Goal: Information Seeking & Learning: Check status

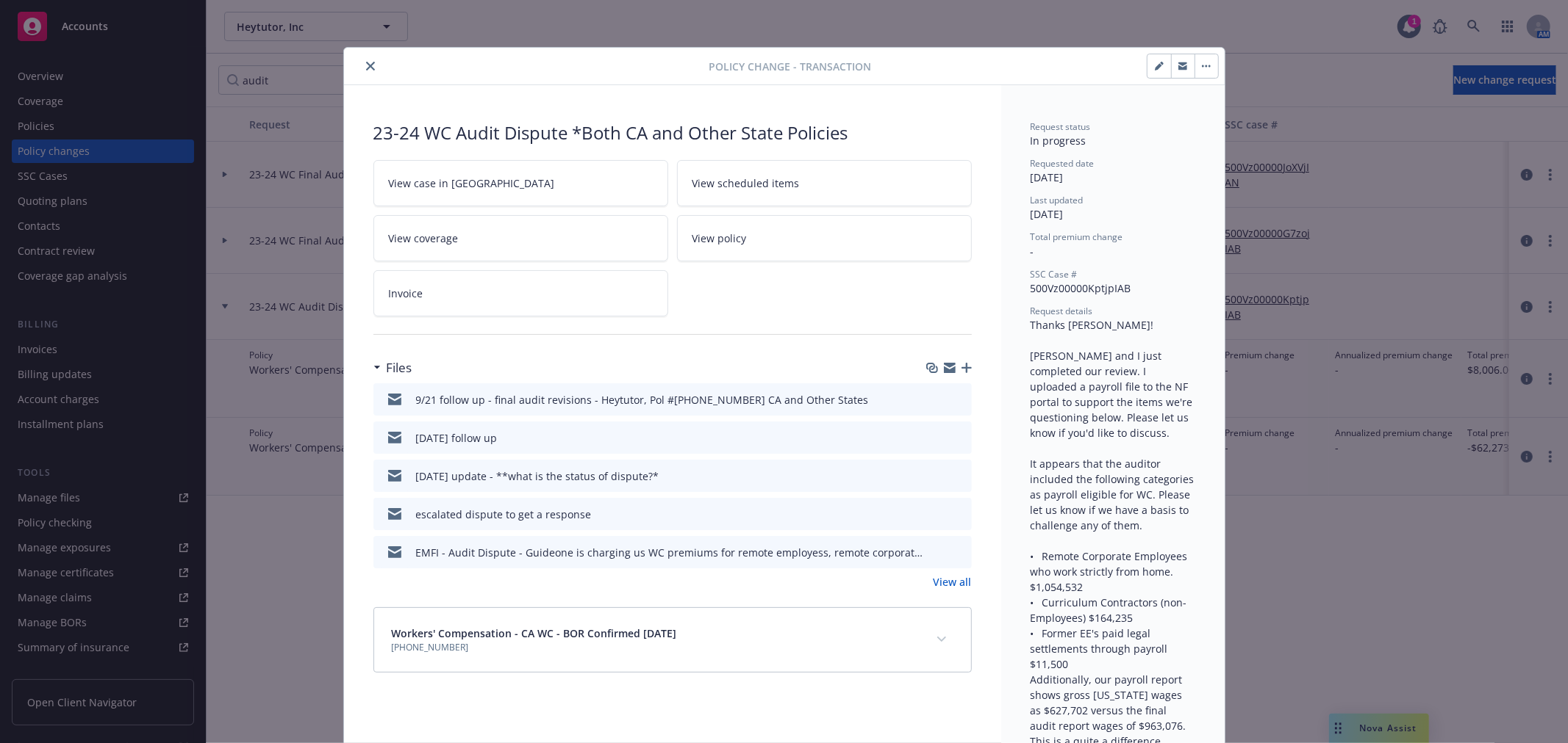
drag, startPoint x: 362, startPoint y: 67, endPoint x: 439, endPoint y: 76, distance: 77.5
click at [366, 68] on icon "close" at bounding box center [370, 65] width 9 height 9
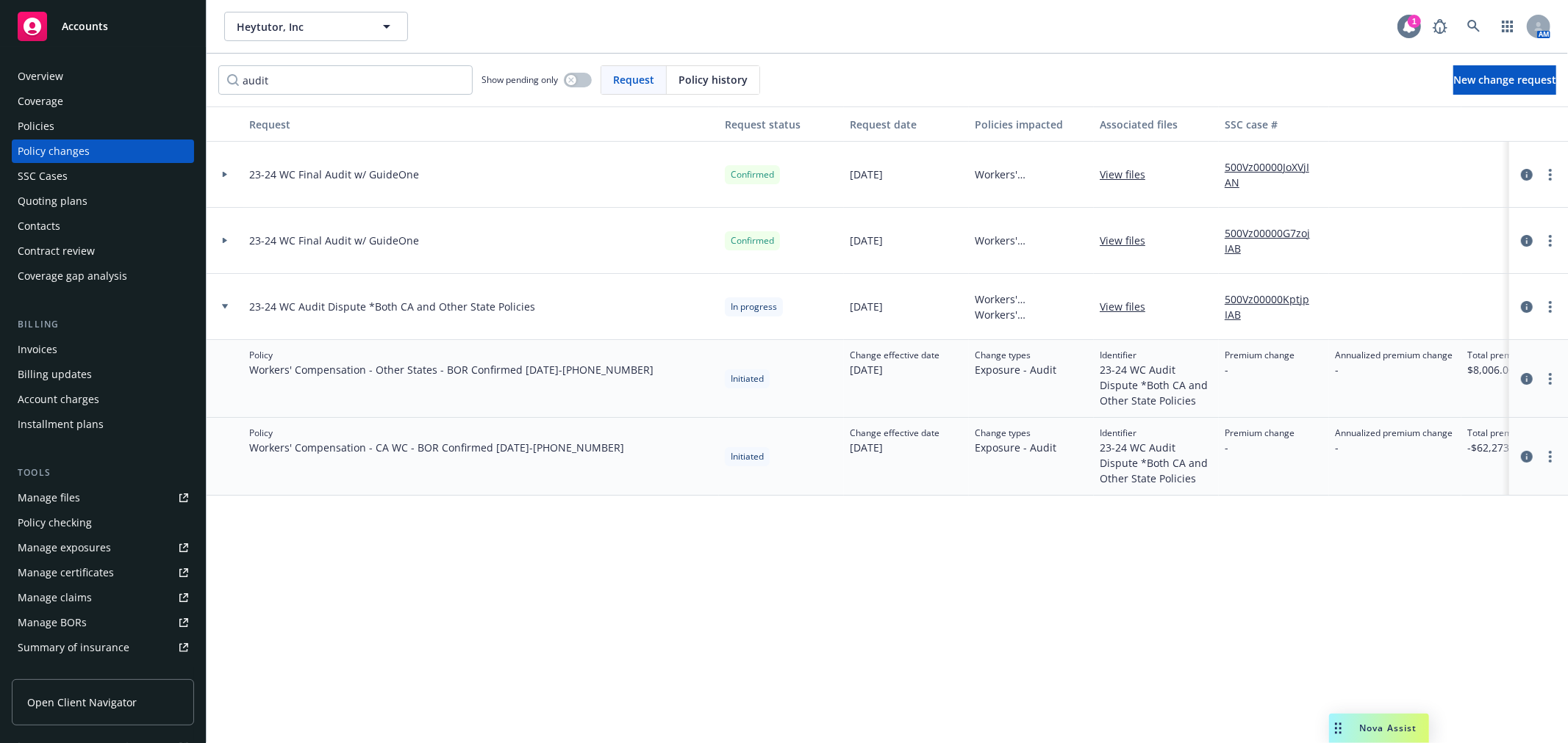
click at [1403, 25] on icon at bounding box center [1409, 26] width 15 height 15
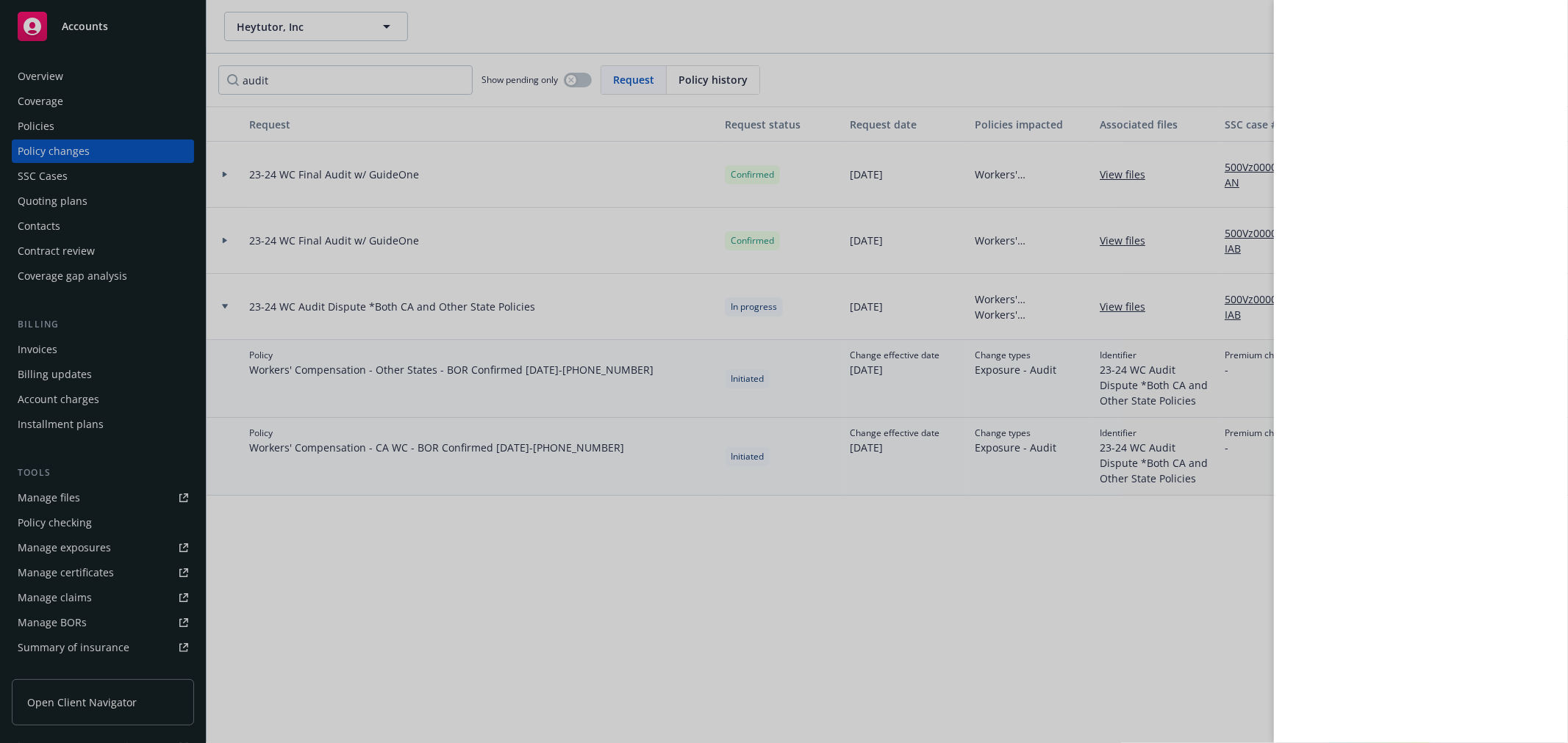
click at [1232, 32] on div at bounding box center [784, 372] width 1568 height 743
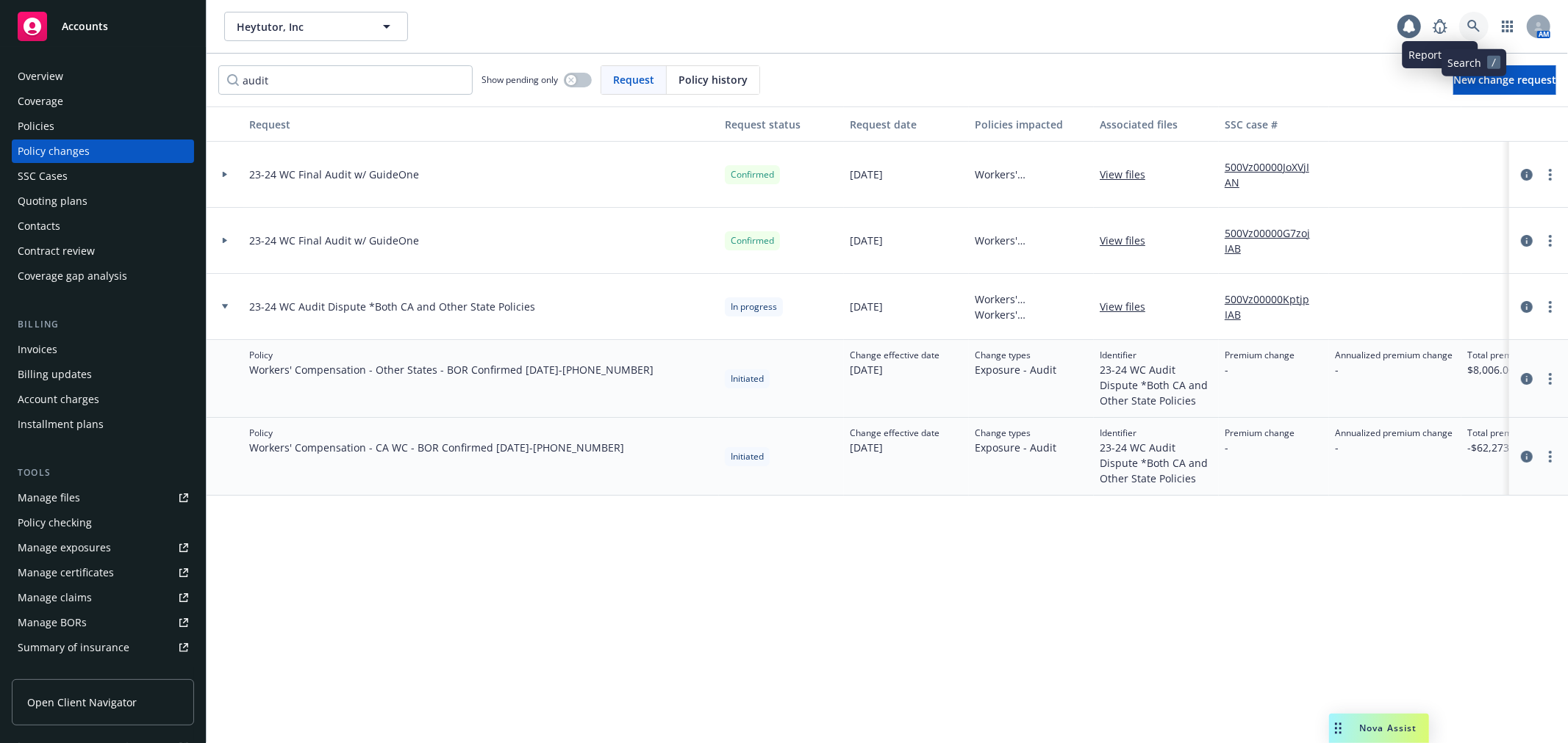
click at [1471, 30] on icon at bounding box center [1474, 26] width 13 height 13
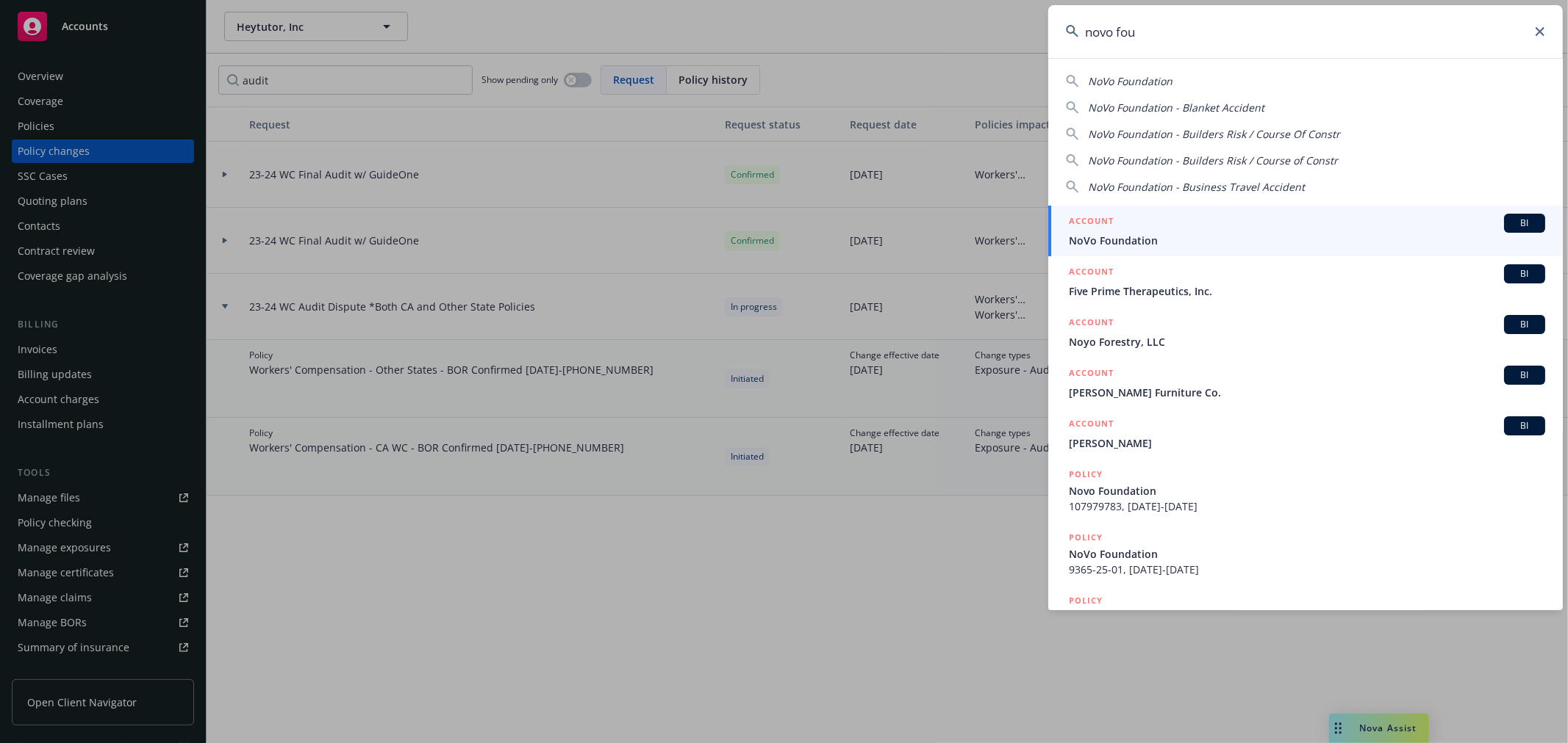
type input "novo fou"
click at [1173, 237] on span "NoVo Foundation" at bounding box center [1306, 241] width 476 height 16
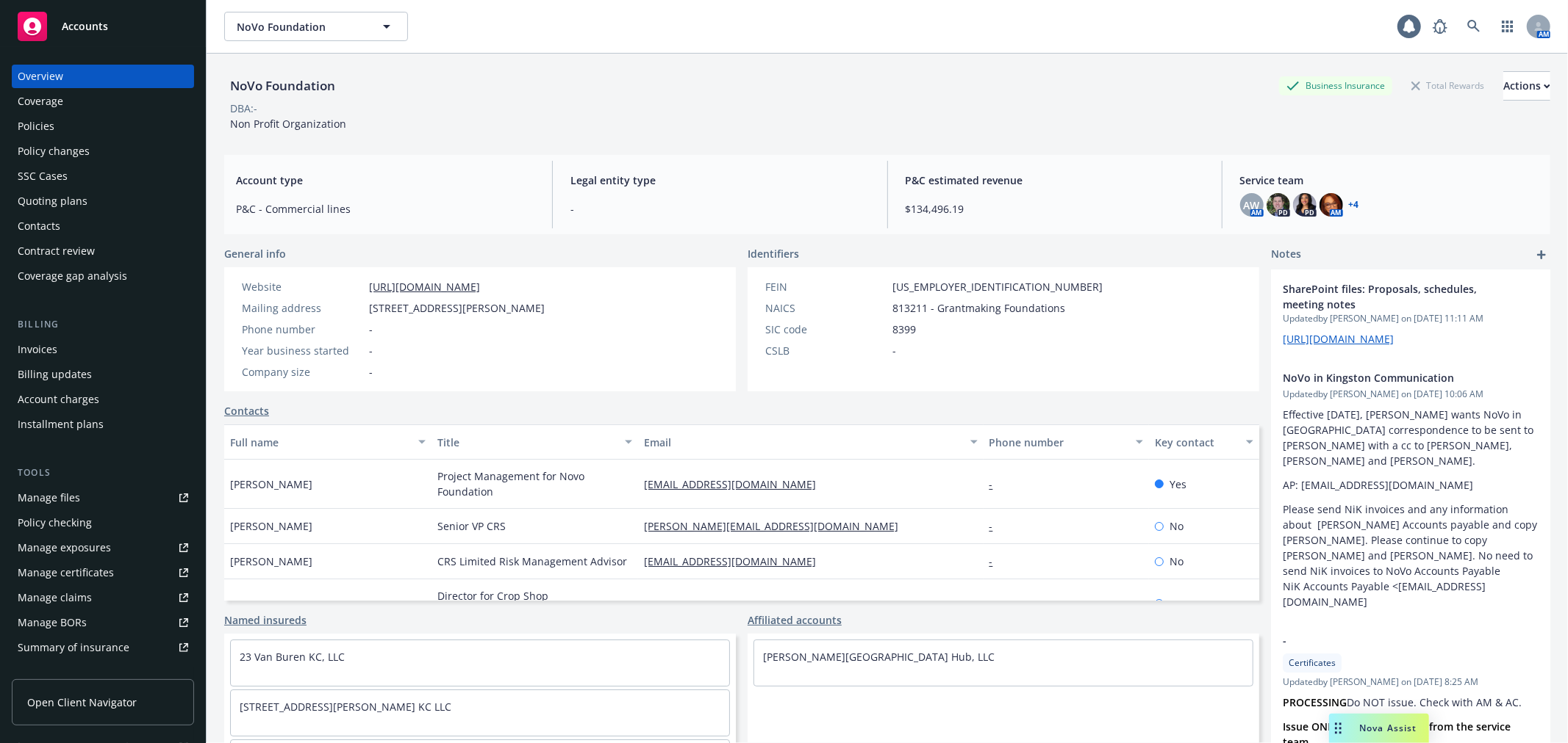
click at [98, 152] on div "Policy changes" at bounding box center [103, 151] width 171 height 23
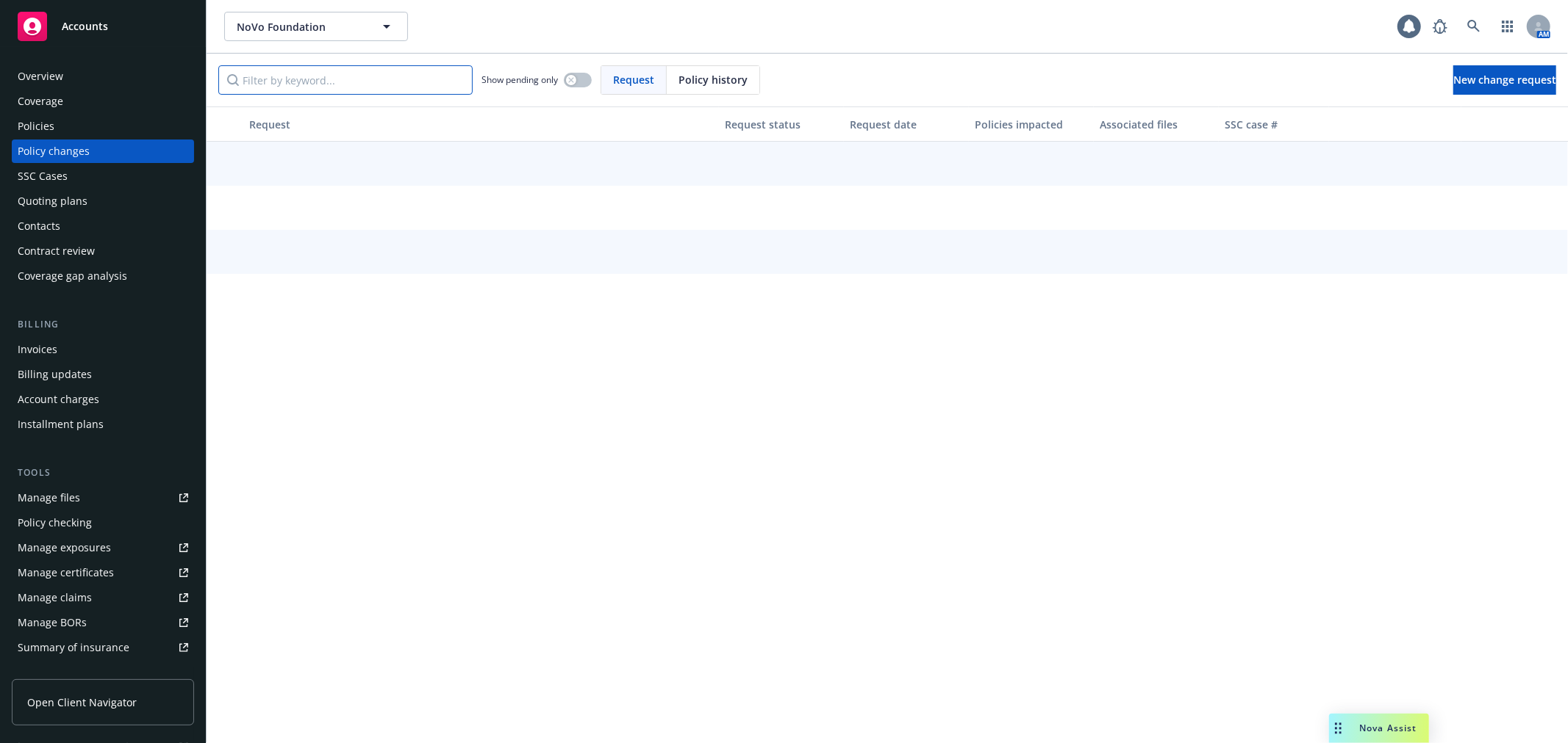
click at [307, 82] on input "Filter by keyword..." at bounding box center [345, 80] width 254 height 30
type input "i"
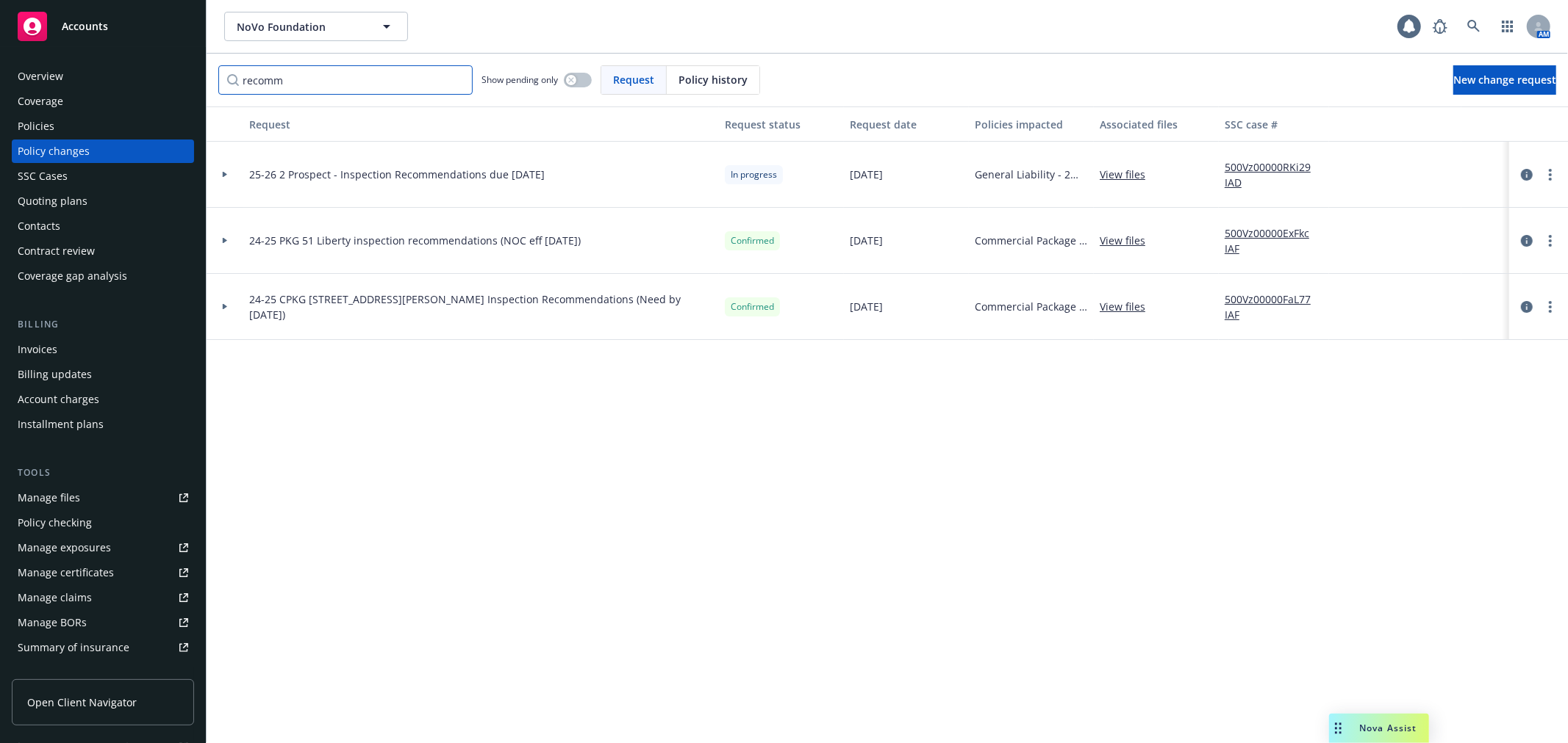
type input "recomm"
click at [226, 176] on icon at bounding box center [225, 174] width 6 height 5
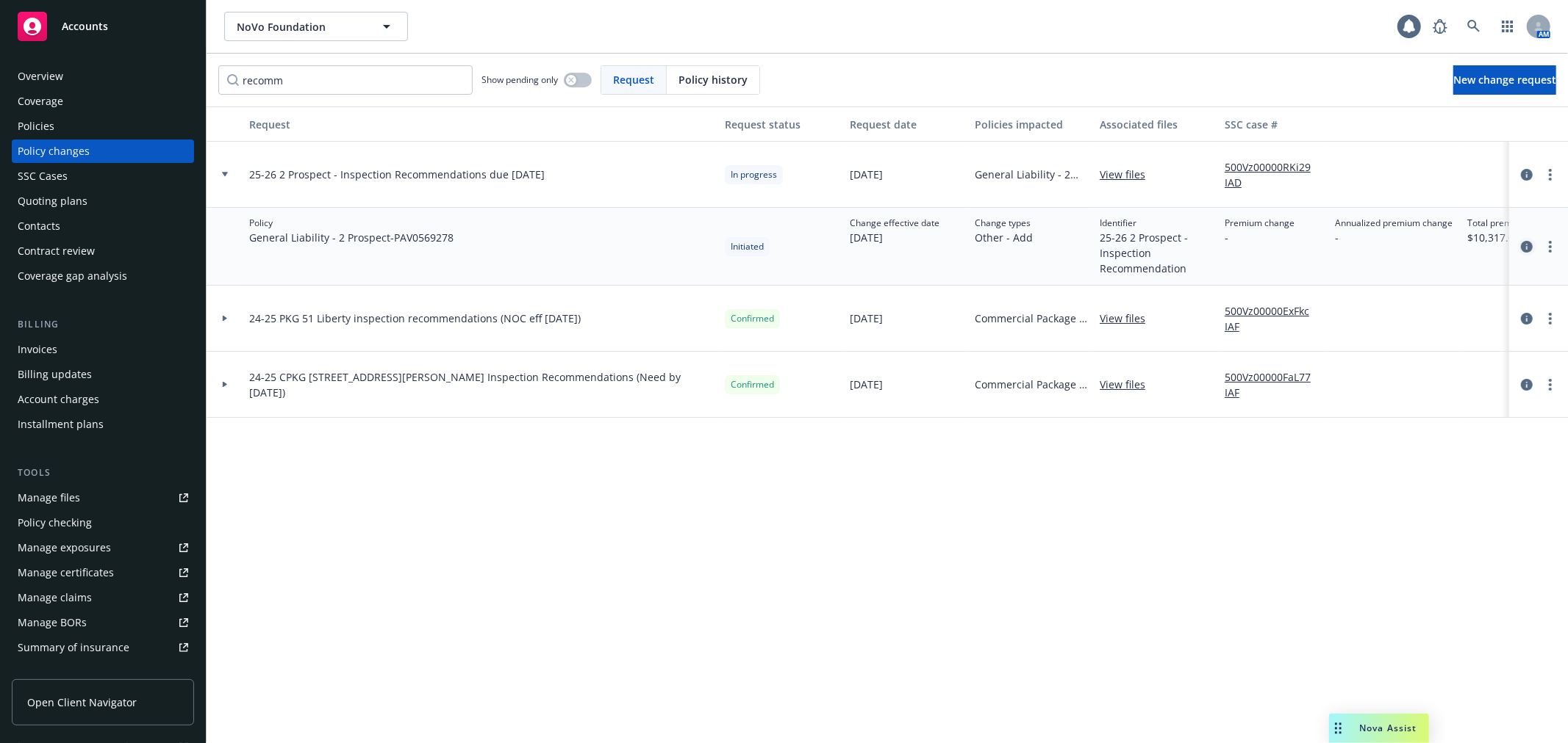
click at [1524, 246] on icon "circleInformation" at bounding box center [1526, 246] width 12 height 12
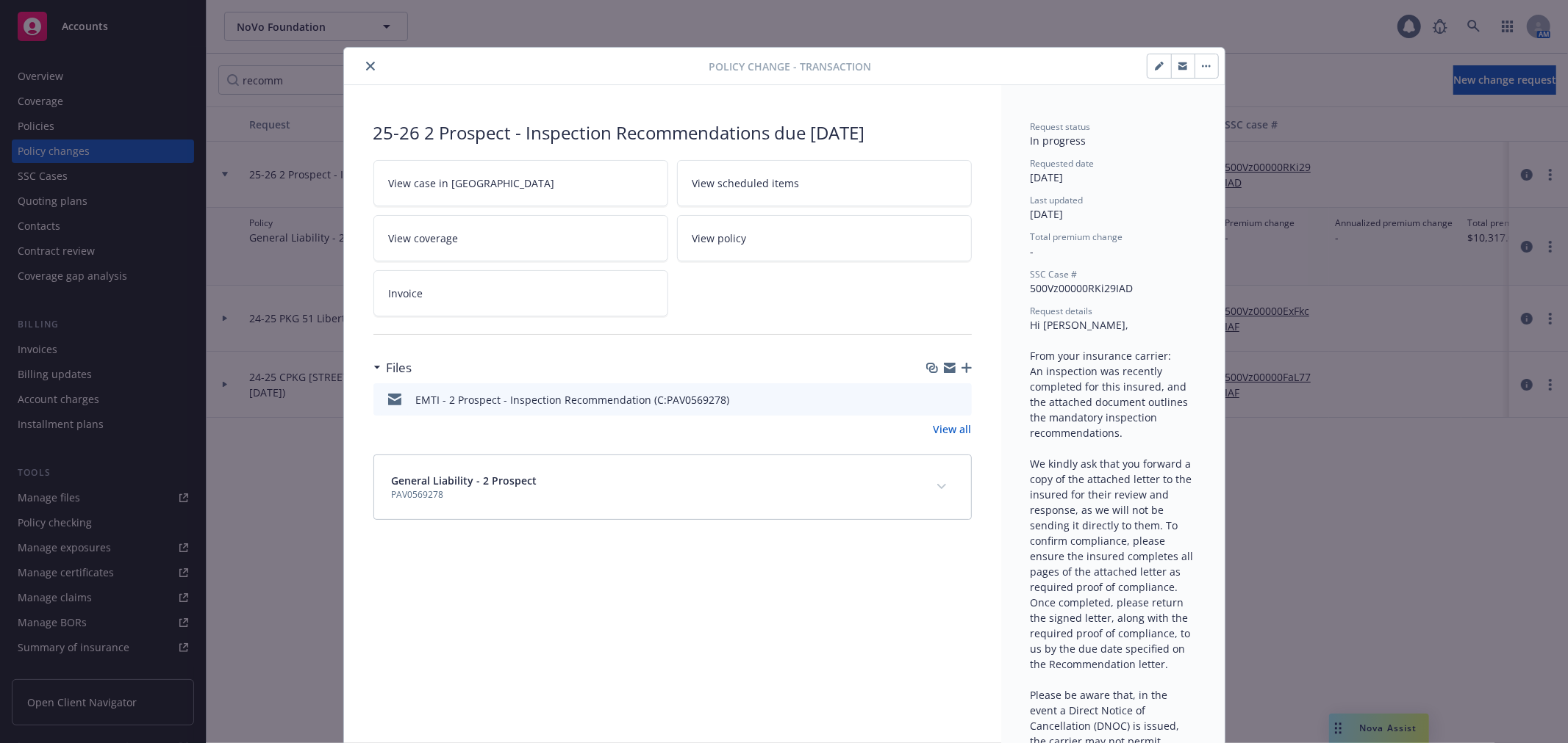
scroll to position [44, 0]
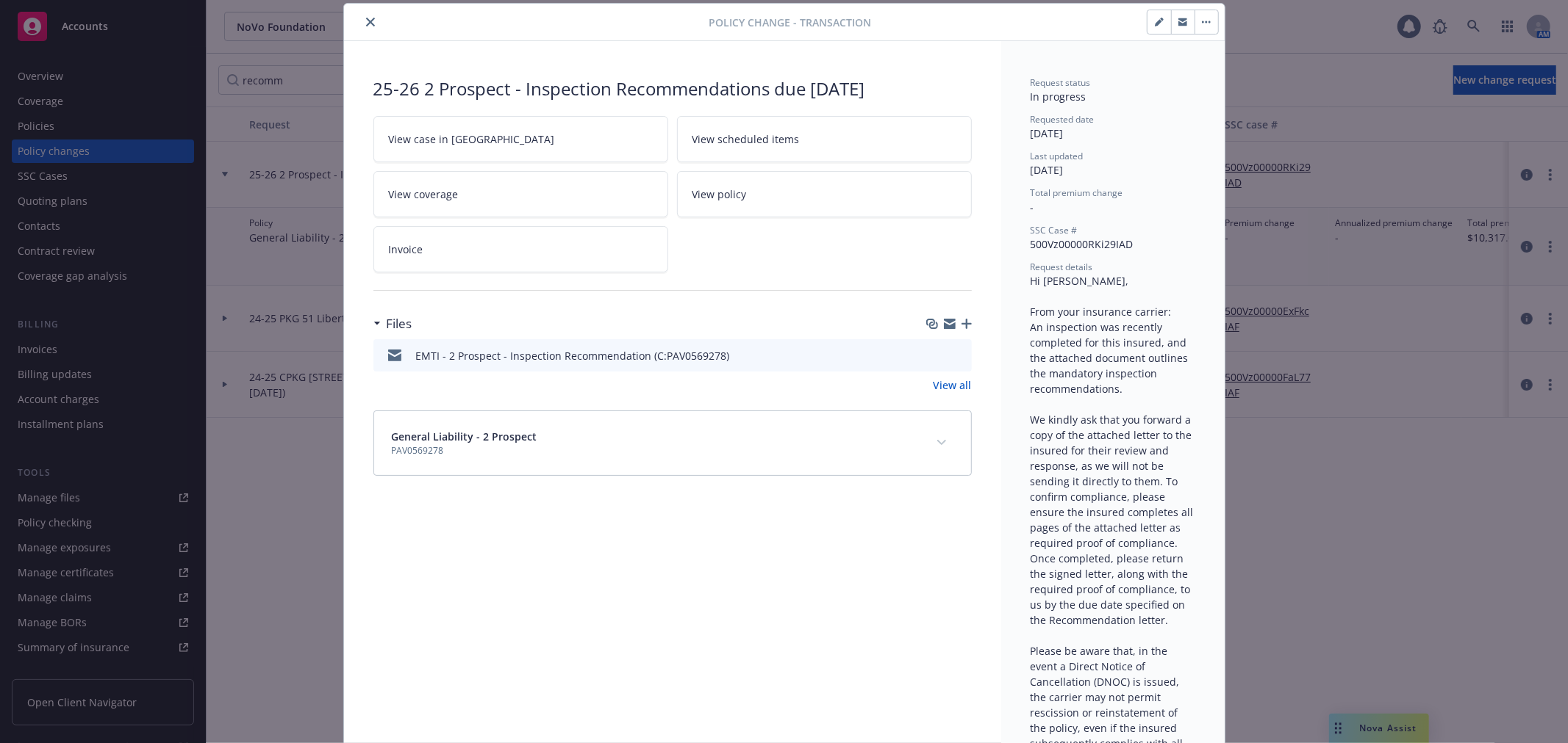
click at [947, 326] on icon "button" at bounding box center [949, 326] width 12 height 6
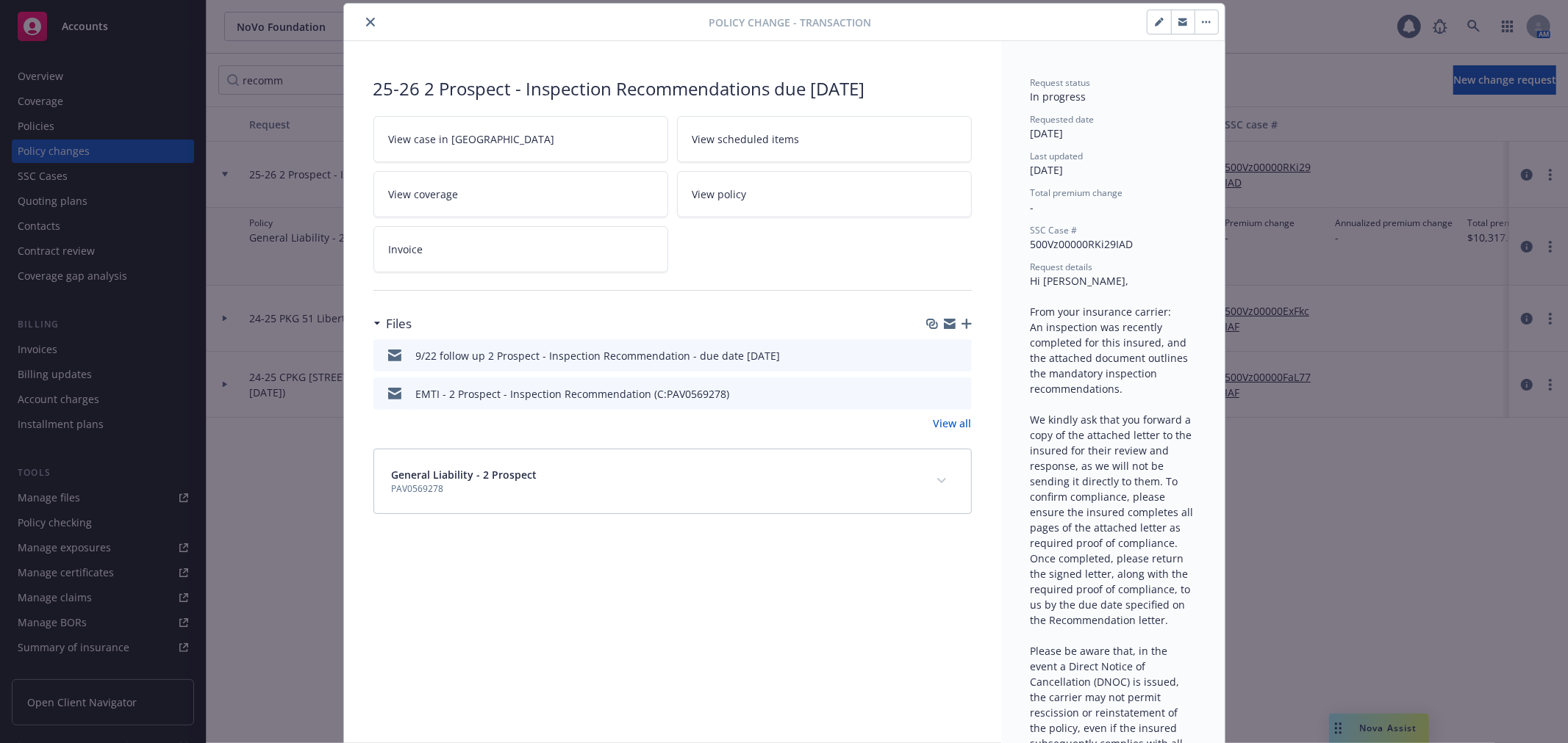
drag, startPoint x: 364, startPoint y: 30, endPoint x: 394, endPoint y: 5, distance: 39.1
click at [364, 30] on button "close" at bounding box center [370, 22] width 18 height 18
